Goal: Task Accomplishment & Management: Manage account settings

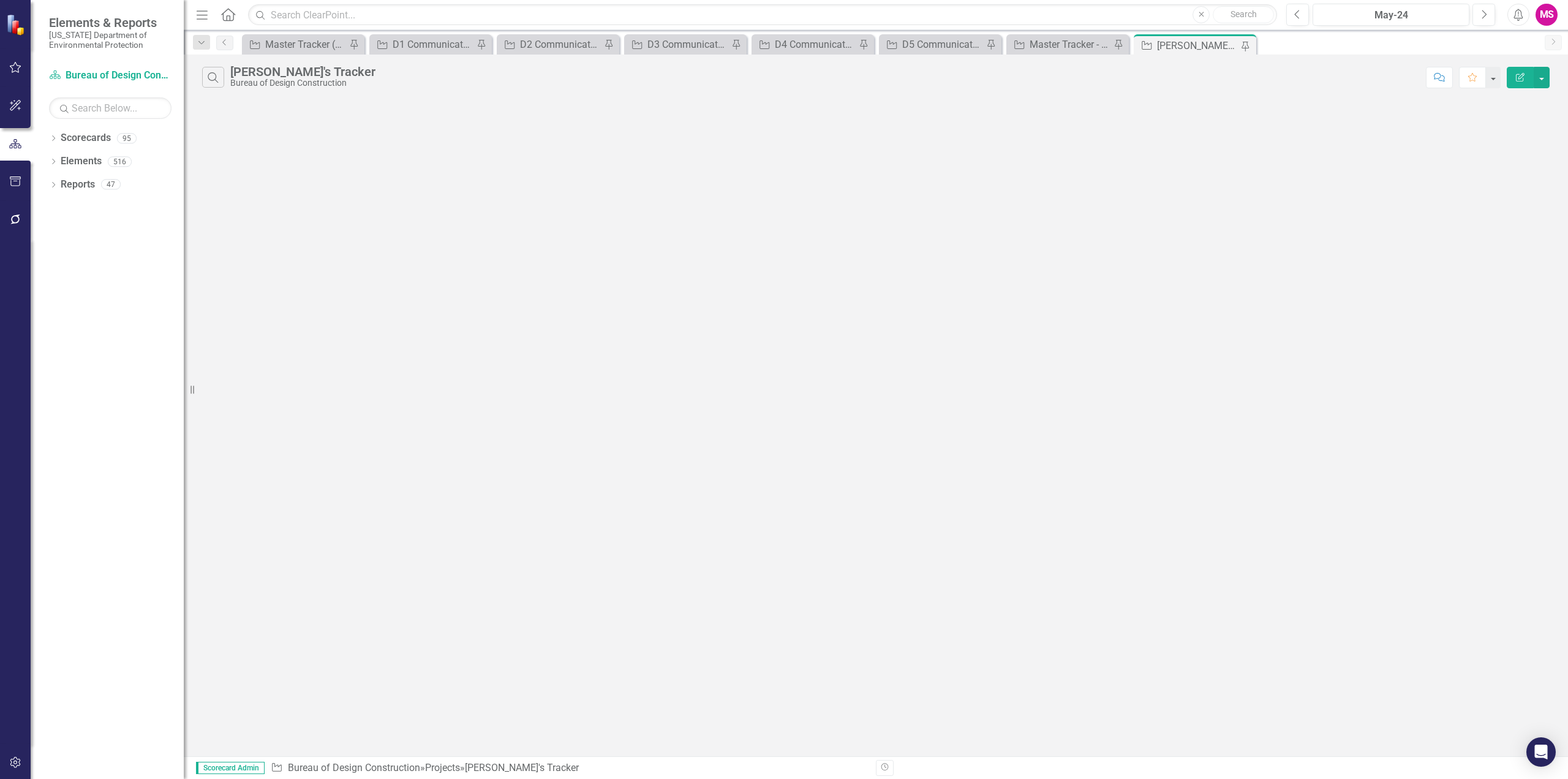
click at [204, 17] on icon "Menu" at bounding box center [202, 14] width 16 height 13
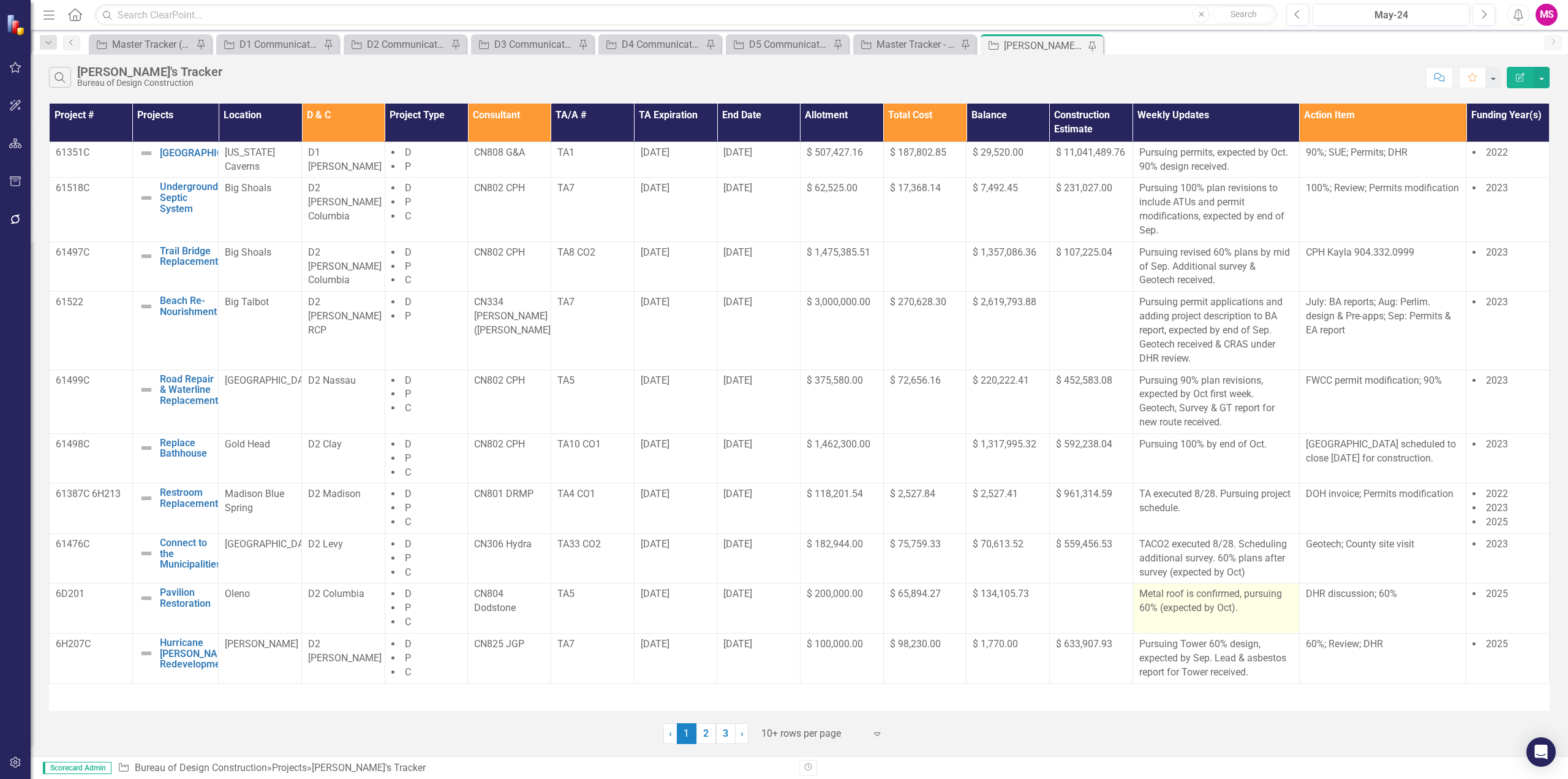
click at [1220, 612] on p "Metal roof is confirmed, pursuing 60% (expected by Oct)." at bounding box center [1217, 601] width 154 height 28
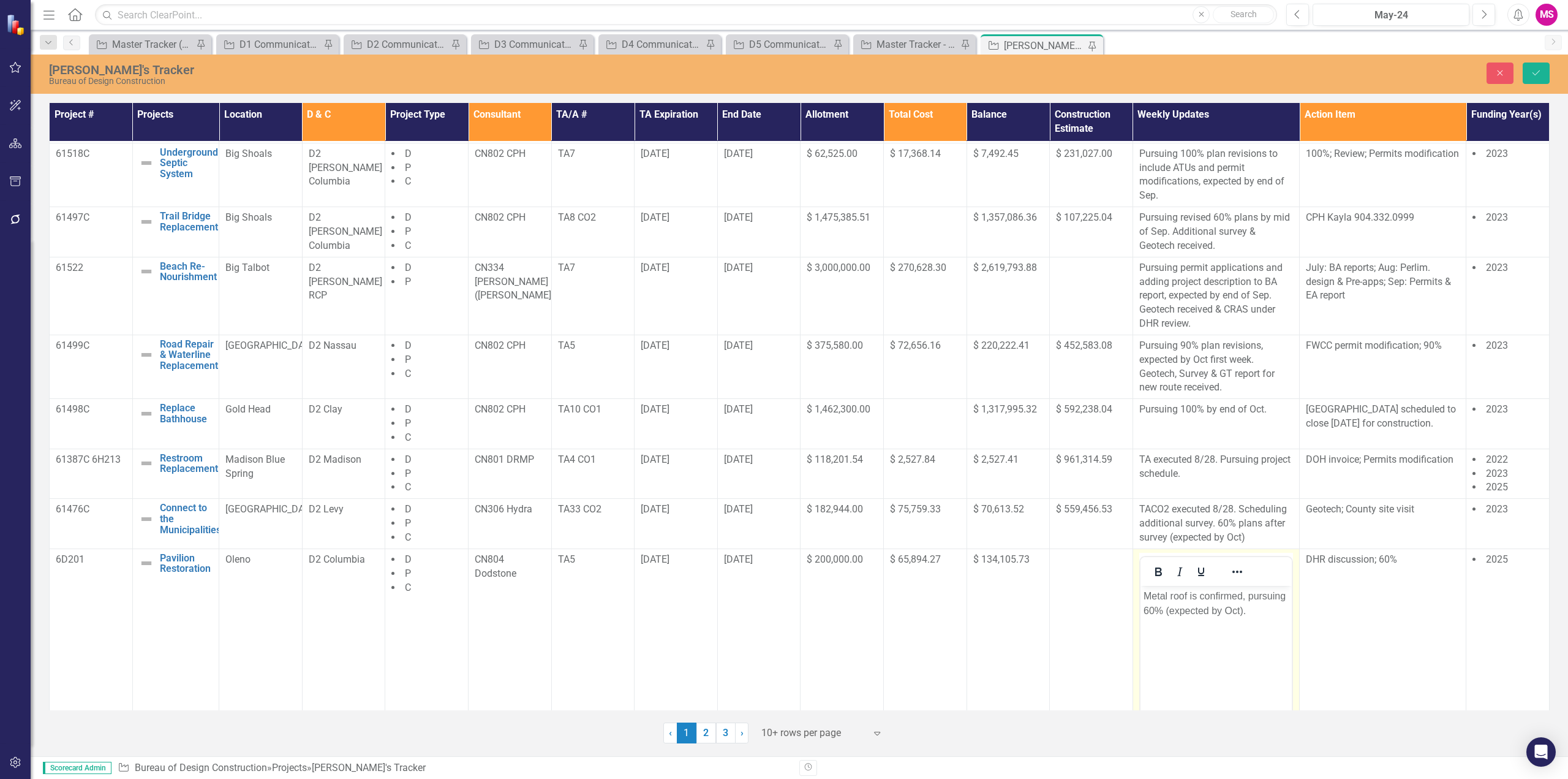
scroll to position [123, 0]
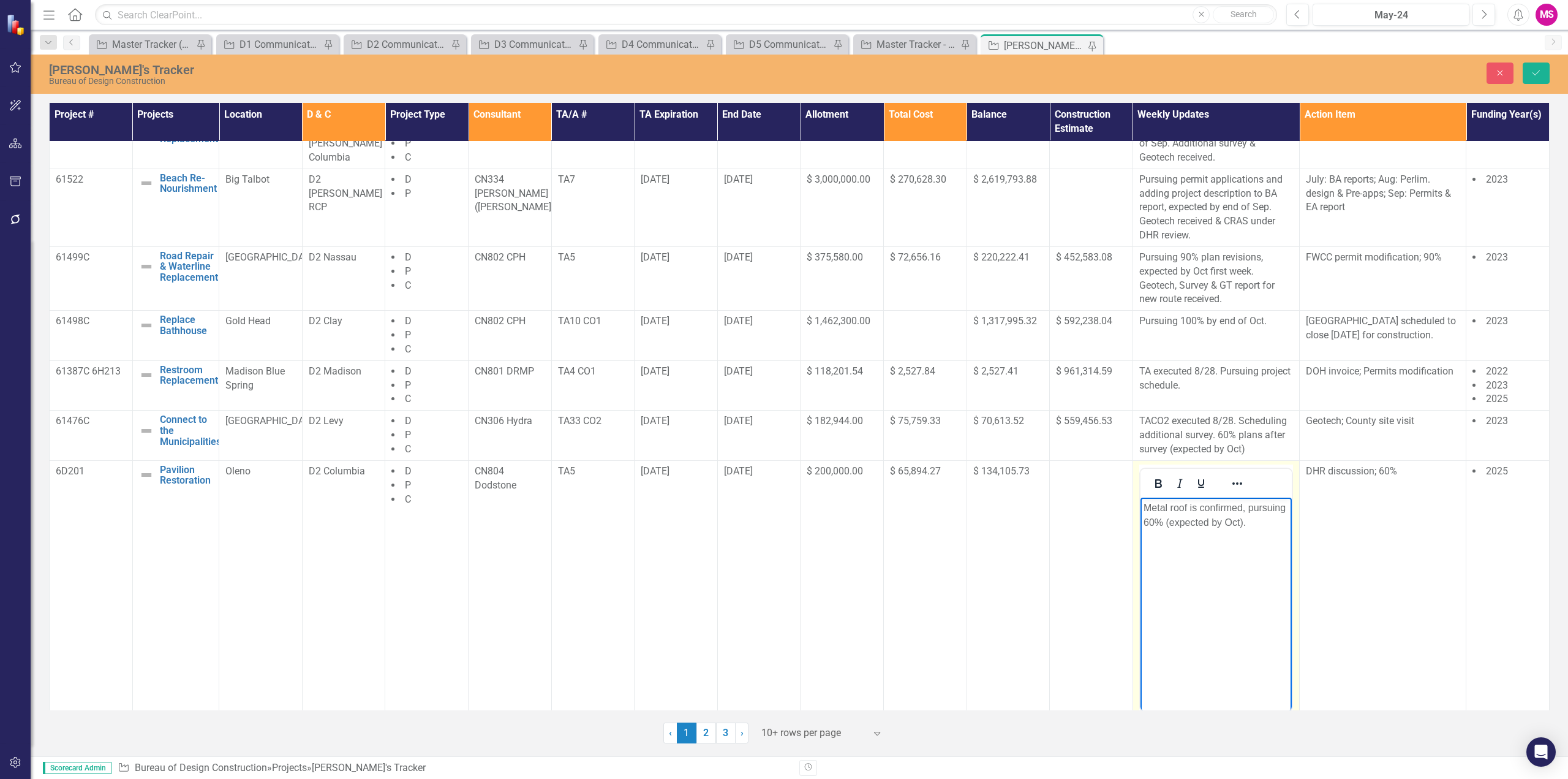
click at [1241, 506] on p "Metal roof is confirmed, pursuing 60% (expected by Oct)." at bounding box center [1215, 515] width 145 height 30
click at [1244, 507] on p "Metal roof is confirmed, pursuing 60% (expected by Oct)." at bounding box center [1215, 515] width 145 height 30
drag, startPoint x: 1227, startPoint y: 522, endPoint x: 1243, endPoint y: 519, distance: 16.3
click at [1226, 522] on p "Metal roof is confirmed, pursuing 60% (expected by Oct)." at bounding box center [1215, 515] width 145 height 30
click at [1534, 67] on button "Save" at bounding box center [1536, 73] width 27 height 21
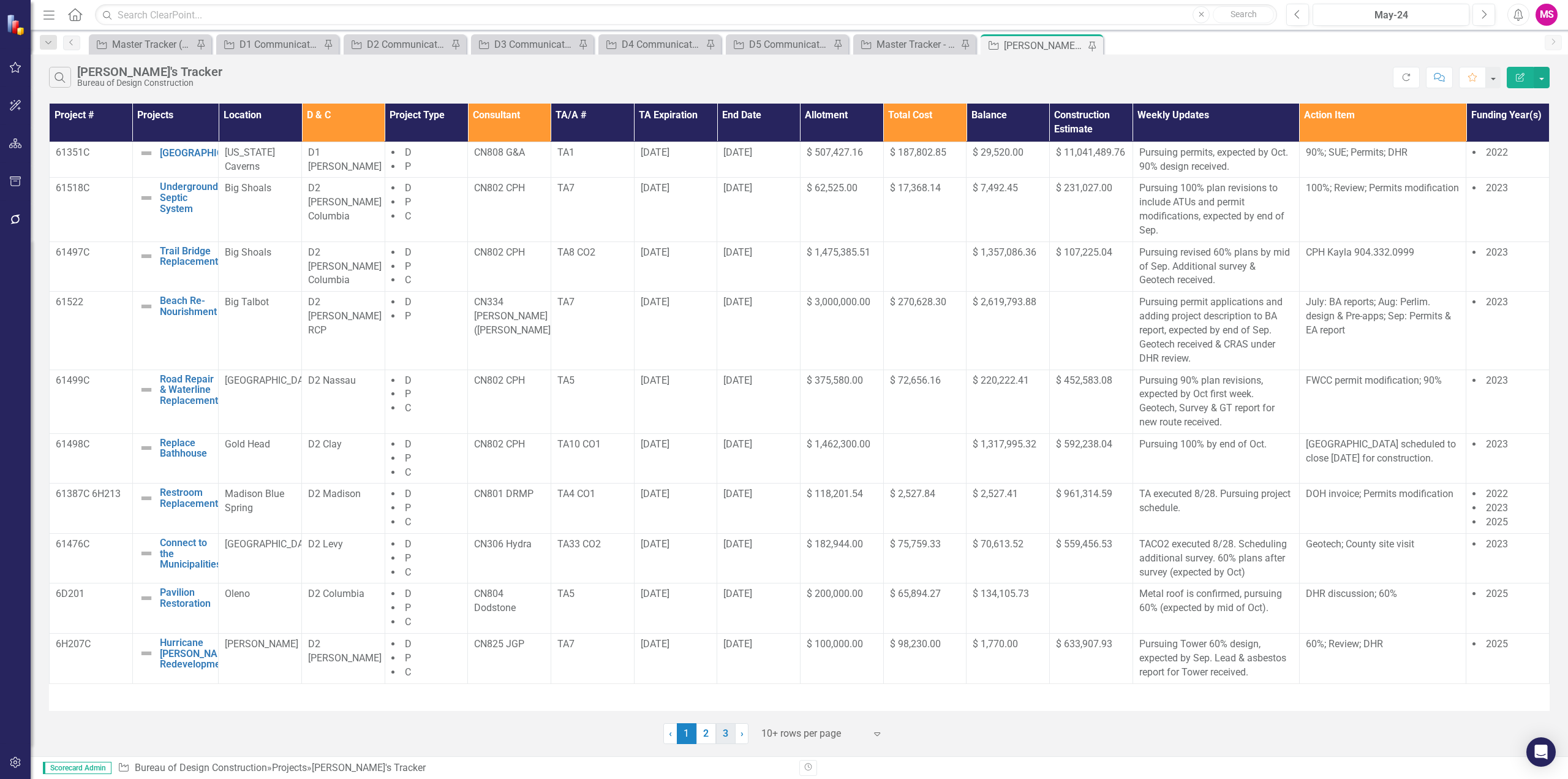
click at [719, 738] on link "3" at bounding box center [726, 734] width 19 height 21
